Goal: Obtain resource: Obtain resource

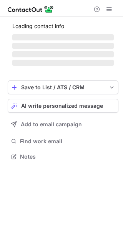
scroll to position [149, 123]
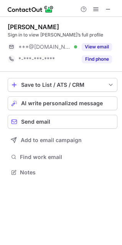
scroll to position [167, 122]
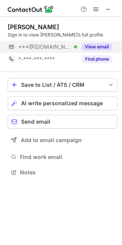
click at [105, 47] on button "View email" at bounding box center [97, 47] width 30 height 8
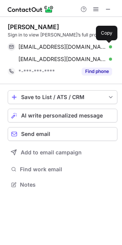
scroll to position [180, 122]
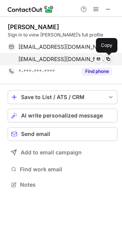
click at [107, 58] on span at bounding box center [108, 59] width 6 height 6
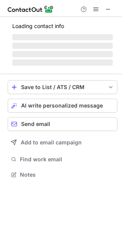
scroll to position [167, 122]
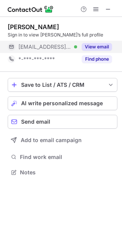
click at [87, 46] on button "View email" at bounding box center [97, 47] width 30 height 8
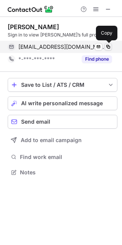
click at [107, 47] on span at bounding box center [108, 47] width 6 height 6
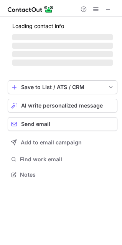
scroll to position [180, 122]
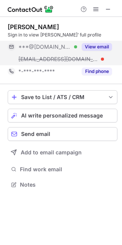
click at [95, 44] on button "View email" at bounding box center [97, 47] width 30 height 8
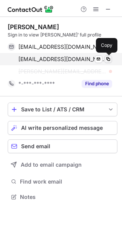
click at [107, 58] on span at bounding box center [108, 59] width 6 height 6
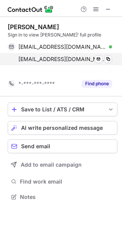
scroll to position [180, 122]
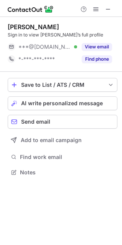
scroll to position [167, 122]
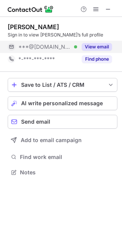
click at [98, 47] on button "View email" at bounding box center [97, 47] width 30 height 8
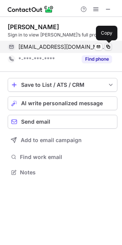
click at [107, 48] on span at bounding box center [108, 47] width 6 height 6
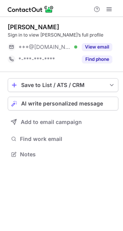
scroll to position [149, 123]
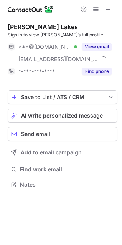
scroll to position [180, 122]
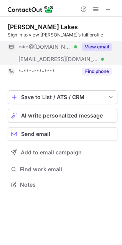
click at [89, 46] on button "View email" at bounding box center [97, 47] width 30 height 8
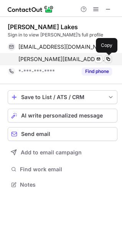
click at [109, 59] on span at bounding box center [108, 59] width 6 height 6
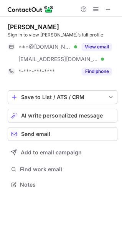
scroll to position [180, 122]
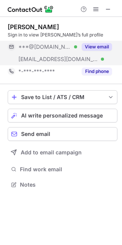
click at [92, 48] on button "View email" at bounding box center [97, 47] width 30 height 8
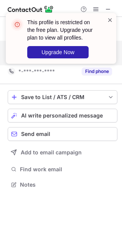
click at [110, 20] on span at bounding box center [110, 20] width 6 height 8
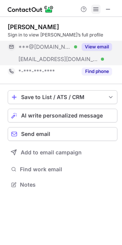
click at [93, 9] on span at bounding box center [96, 9] width 6 height 6
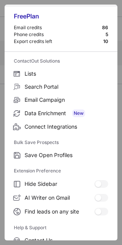
scroll to position [75, 0]
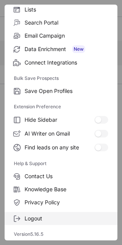
click at [38, 217] on span "Logout" at bounding box center [67, 218] width 84 height 7
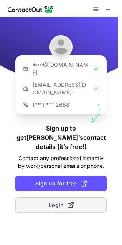
click at [65, 202] on span "Login" at bounding box center [61, 206] width 25 height 8
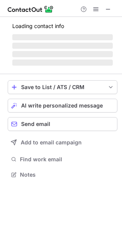
scroll to position [173, 122]
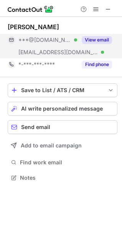
click at [98, 42] on button "View email" at bounding box center [97, 40] width 30 height 8
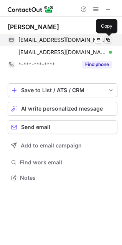
click at [109, 42] on span at bounding box center [108, 40] width 6 height 6
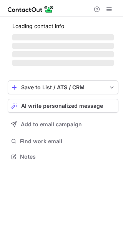
scroll to position [161, 123]
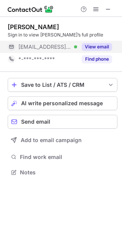
scroll to position [167, 122]
click at [90, 47] on button "View email" at bounding box center [97, 47] width 30 height 8
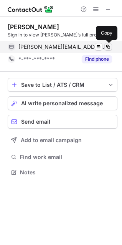
click at [108, 48] on span at bounding box center [108, 47] width 6 height 6
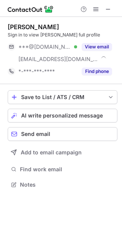
scroll to position [180, 122]
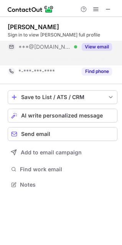
click at [90, 49] on button "View email" at bounding box center [97, 47] width 30 height 8
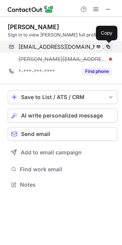
click at [109, 48] on span at bounding box center [108, 47] width 6 height 6
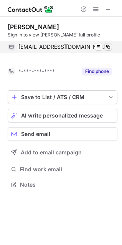
scroll to position [167, 122]
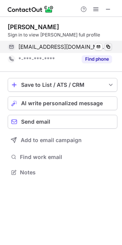
click at [109, 48] on span at bounding box center [108, 47] width 6 height 6
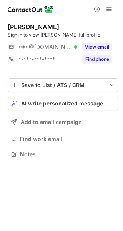
scroll to position [149, 123]
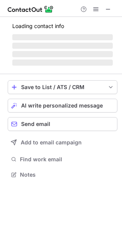
scroll to position [167, 122]
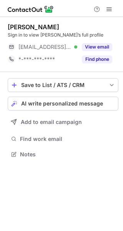
scroll to position [149, 123]
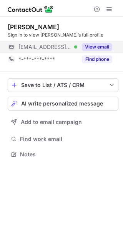
click at [102, 43] on div "View email" at bounding box center [94, 47] width 35 height 12
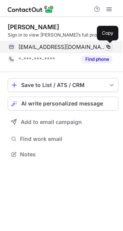
click at [111, 47] on span at bounding box center [108, 47] width 6 height 6
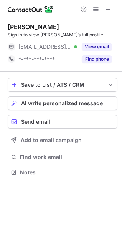
scroll to position [167, 122]
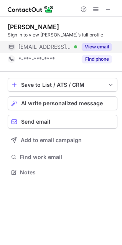
click at [105, 47] on button "View email" at bounding box center [97, 47] width 30 height 8
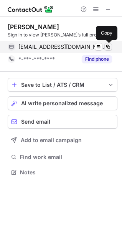
click at [108, 47] on span at bounding box center [108, 47] width 6 height 6
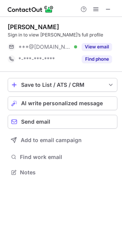
scroll to position [167, 122]
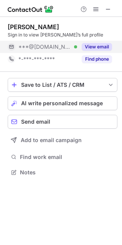
click at [95, 47] on button "View email" at bounding box center [97, 47] width 30 height 8
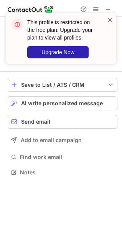
click at [112, 18] on span at bounding box center [110, 20] width 6 height 8
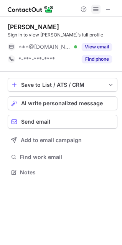
click at [96, 8] on span at bounding box center [96, 9] width 6 height 6
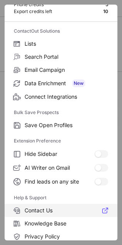
scroll to position [75, 0]
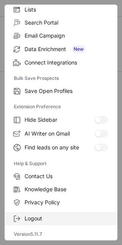
click at [31, 219] on span "Logout" at bounding box center [67, 218] width 84 height 7
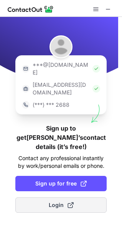
click at [68, 202] on span at bounding box center [71, 205] width 6 height 6
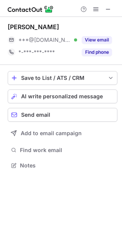
scroll to position [160, 122]
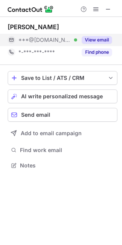
click at [100, 40] on button "View email" at bounding box center [97, 40] width 30 height 8
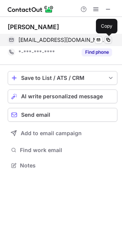
click at [109, 41] on span at bounding box center [108, 40] width 6 height 6
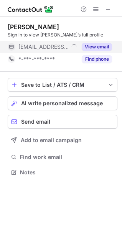
scroll to position [167, 122]
click at [100, 48] on button "View email" at bounding box center [97, 47] width 30 height 8
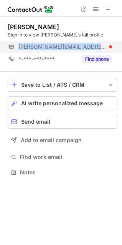
copy div "[PERSON_NAME][EMAIL_ADDRESS][DOMAIN_NAME]"
drag, startPoint x: 91, startPoint y: 47, endPoint x: 16, endPoint y: 45, distance: 74.6
click at [16, 45] on div "rosa@hialeahes.com" at bounding box center [60, 47] width 105 height 12
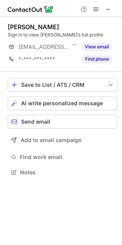
scroll to position [167, 122]
